Goal: Transaction & Acquisition: Purchase product/service

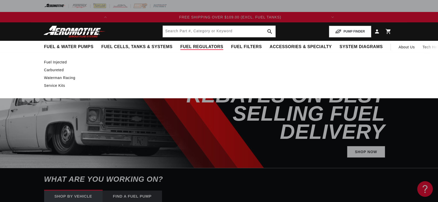
scroll to position [0, 206]
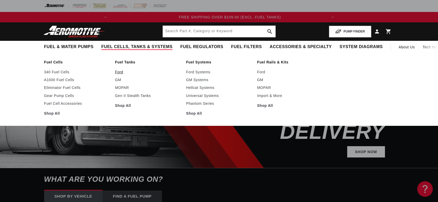
click at [117, 71] on link "Ford" at bounding box center [148, 72] width 66 height 5
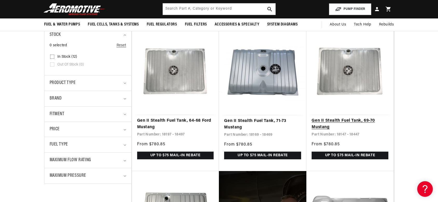
scroll to position [0, 5]
click at [336, 121] on link "Gen II Stealth Fuel Tank, 69-70 Mustang" at bounding box center [350, 123] width 77 height 13
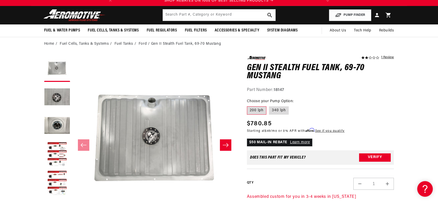
scroll to position [27, 0]
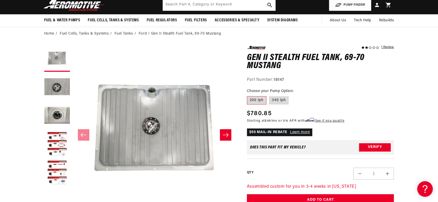
click at [222, 133] on button "Slide right" at bounding box center [225, 134] width 11 height 11
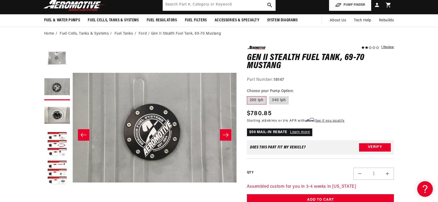
scroll to position [0, 206]
click at [222, 133] on button "Slide right" at bounding box center [225, 134] width 11 height 11
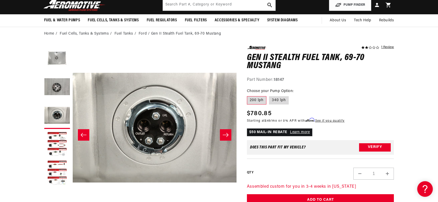
scroll to position [0, 0]
click at [224, 133] on icon "Slide right" at bounding box center [226, 134] width 6 height 5
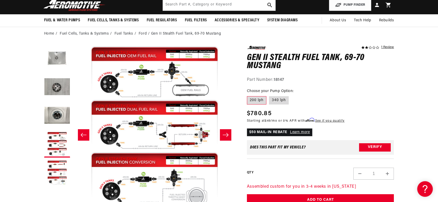
click at [224, 133] on icon "Slide right" at bounding box center [226, 134] width 6 height 5
